Goal: Information Seeking & Learning: Compare options

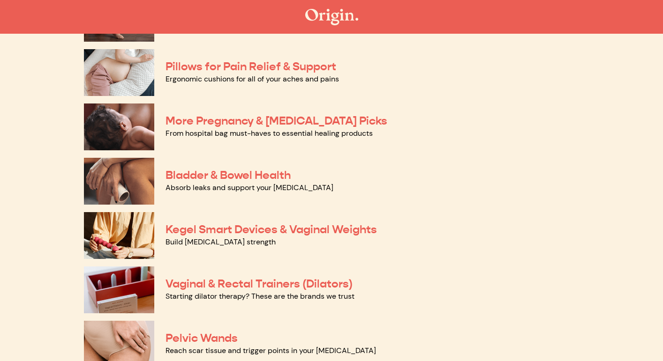
scroll to position [223, 0]
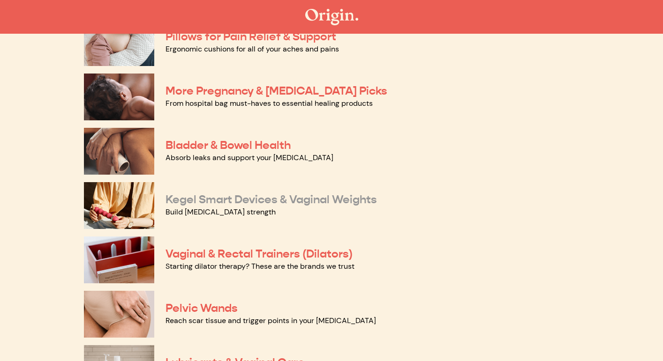
click at [209, 200] on link "Kegel Smart Devices & Vaginal Weights" at bounding box center [270, 200] width 211 height 14
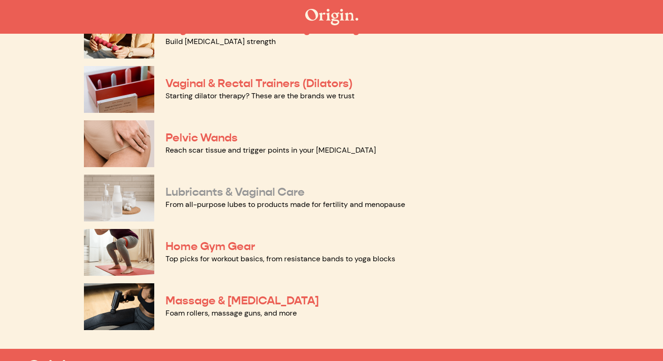
scroll to position [392, 0]
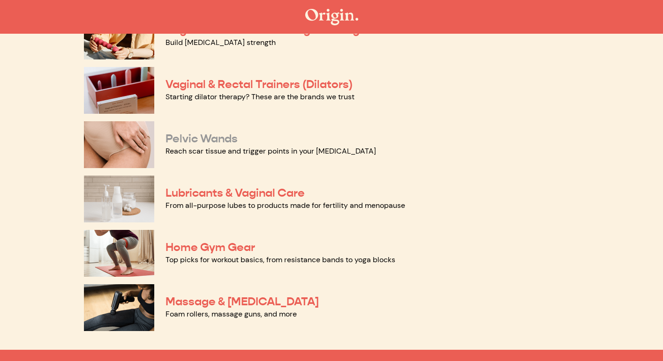
click at [200, 133] on link "Pelvic Wands" at bounding box center [201, 139] width 72 height 14
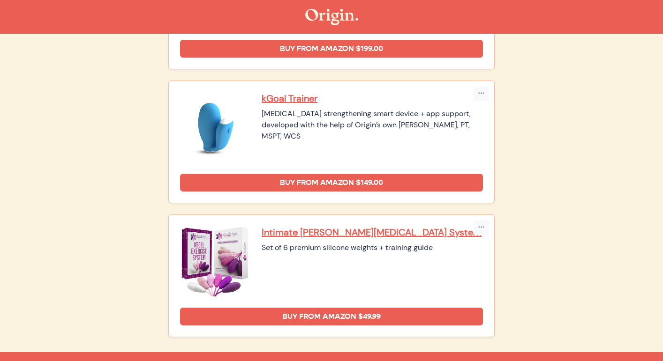
scroll to position [299, 0]
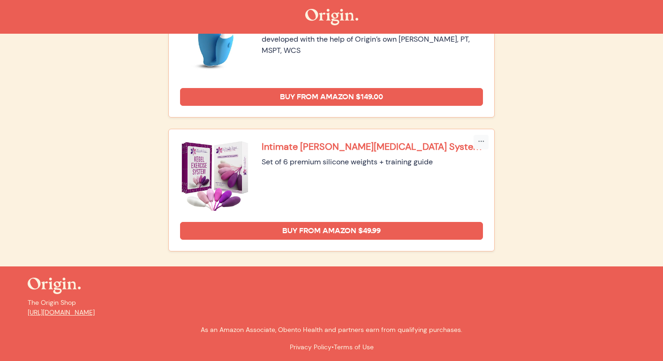
click at [356, 145] on p "Intimate [PERSON_NAME][MEDICAL_DATA] System" at bounding box center [371, 147] width 221 height 12
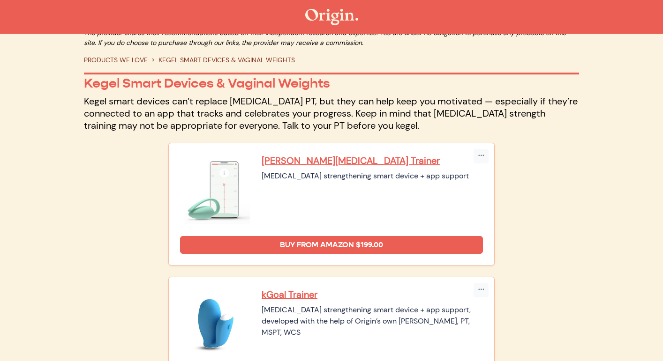
scroll to position [0, 0]
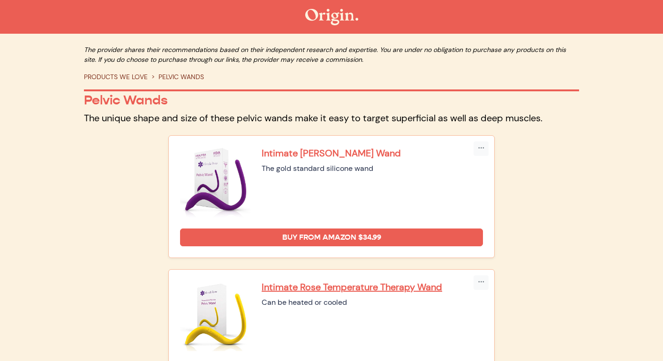
click at [304, 153] on p "Intimate [PERSON_NAME] Wand" at bounding box center [371, 153] width 221 height 12
